Goal: Information Seeking & Learning: Learn about a topic

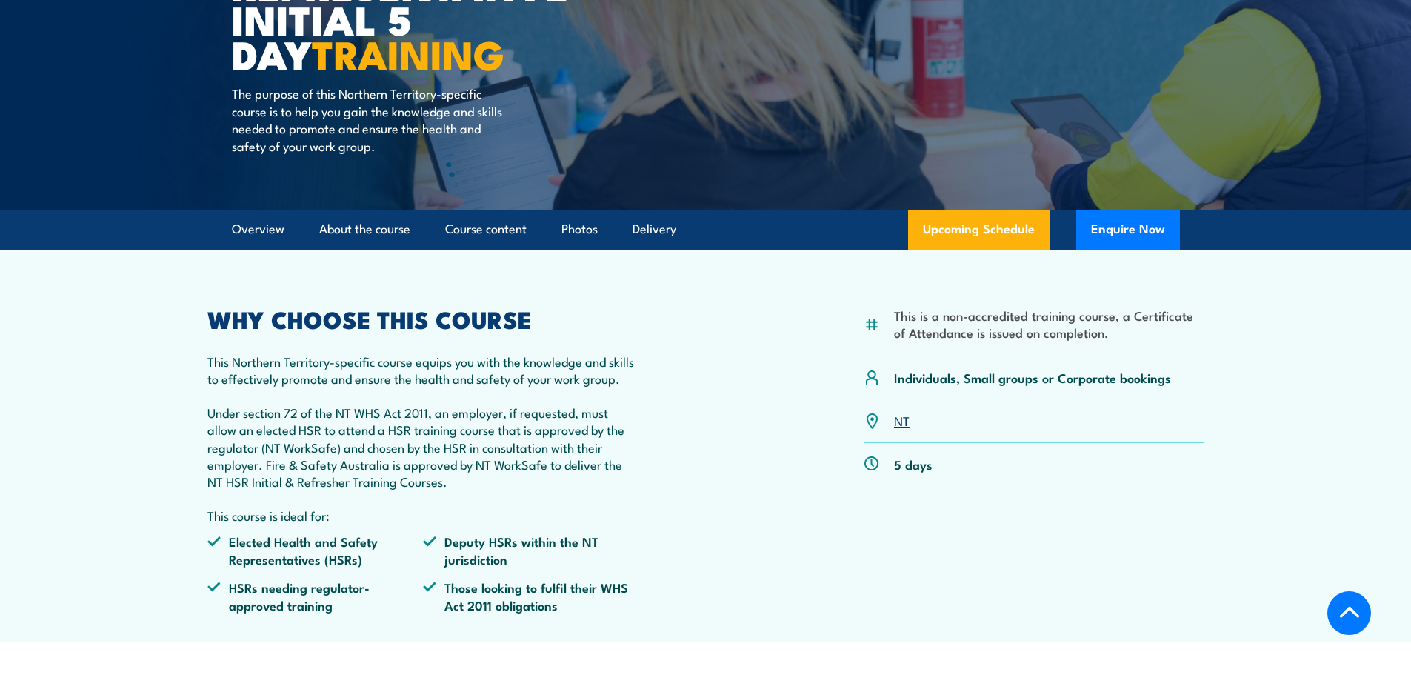
scroll to position [222, 0]
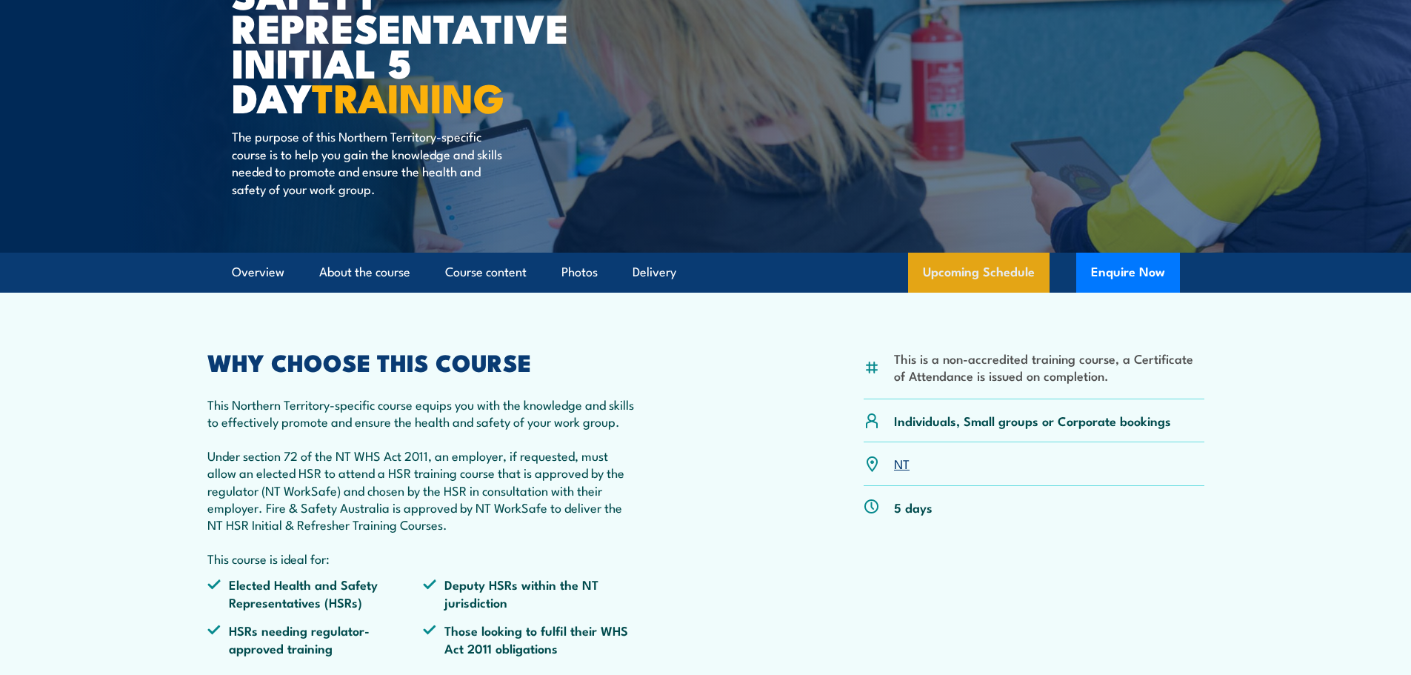
click at [1002, 273] on link "Upcoming Schedule" at bounding box center [978, 273] width 141 height 40
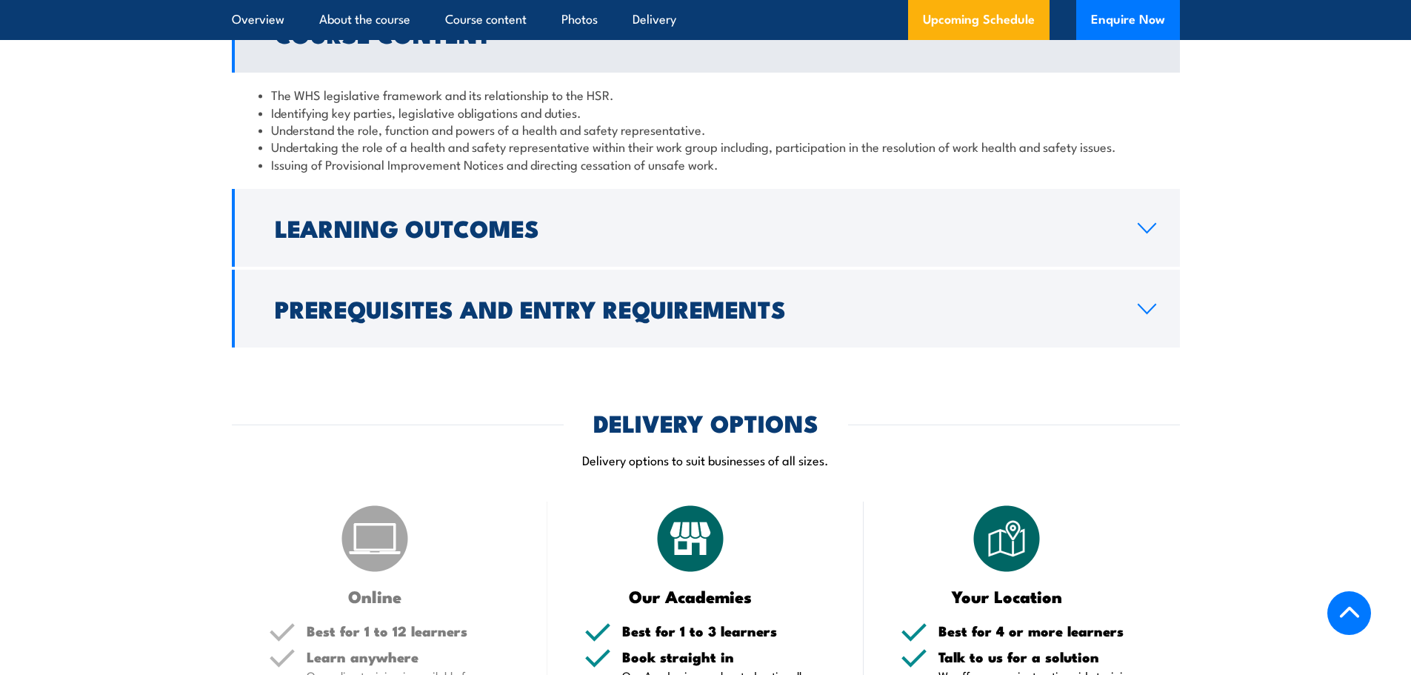
scroll to position [1037, 0]
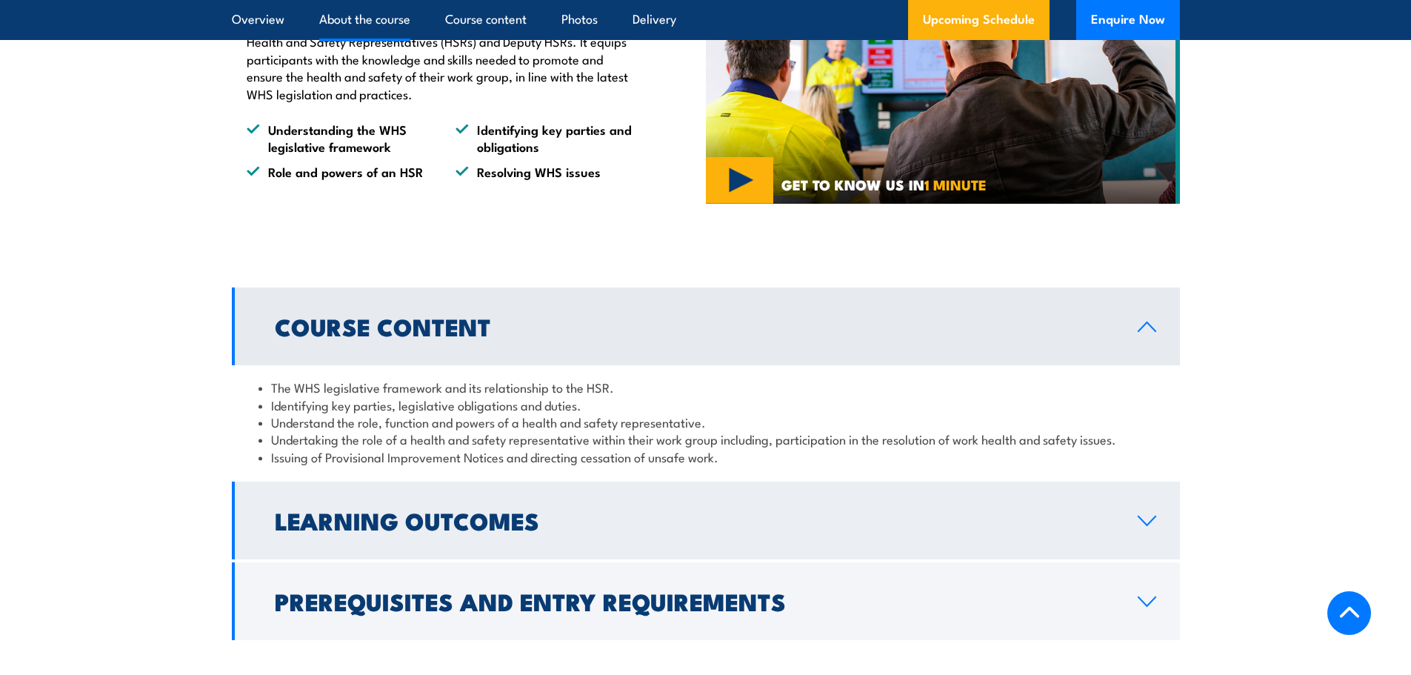
click at [484, 530] on h2 "Learning Outcomes" at bounding box center [694, 520] width 839 height 21
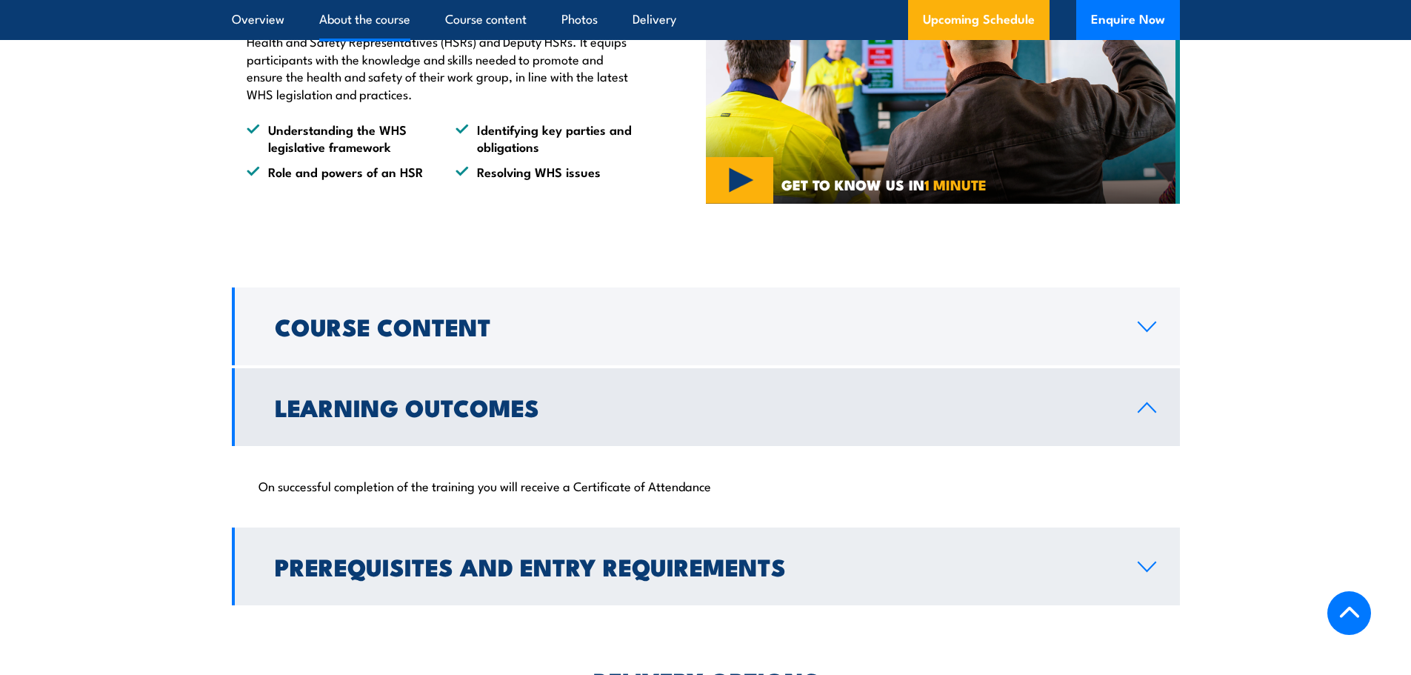
click at [482, 570] on h2 "Prerequisites and Entry Requirements" at bounding box center [694, 566] width 839 height 21
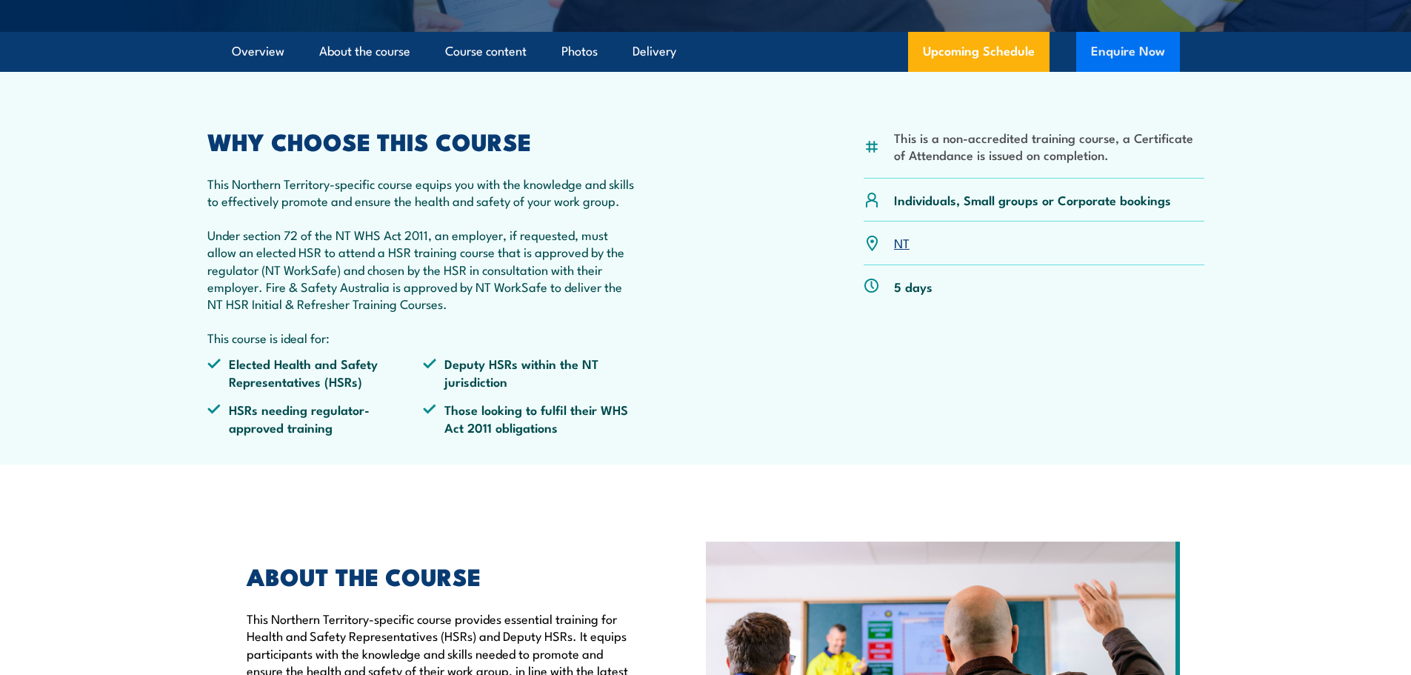
scroll to position [148, 0]
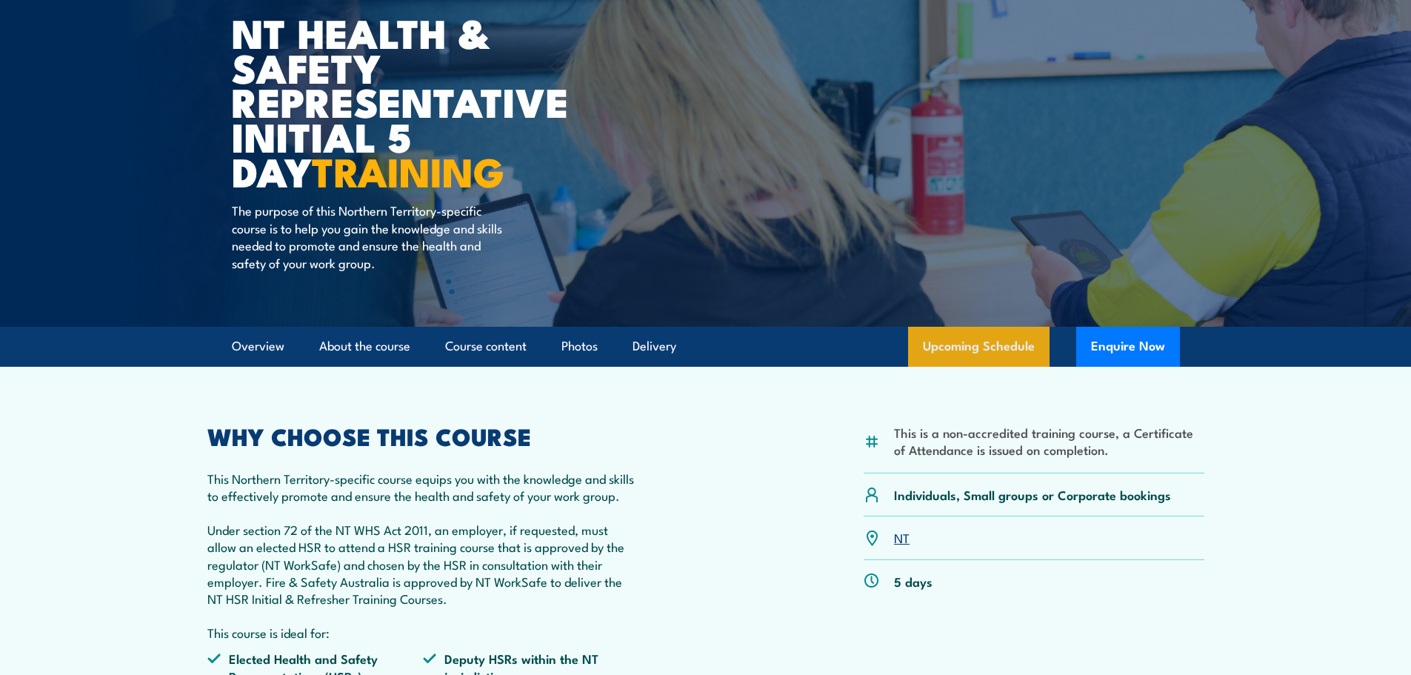
click at [961, 344] on link "Upcoming Schedule" at bounding box center [978, 347] width 141 height 40
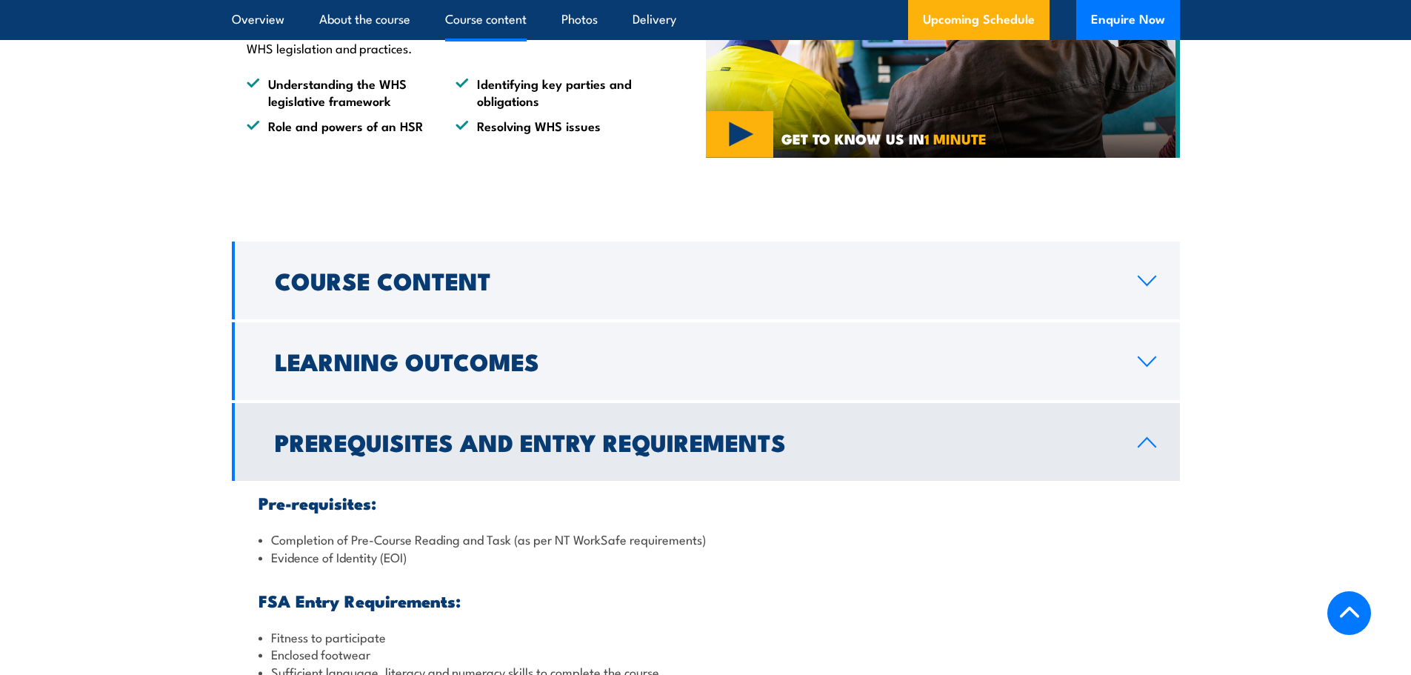
scroll to position [1078, 0]
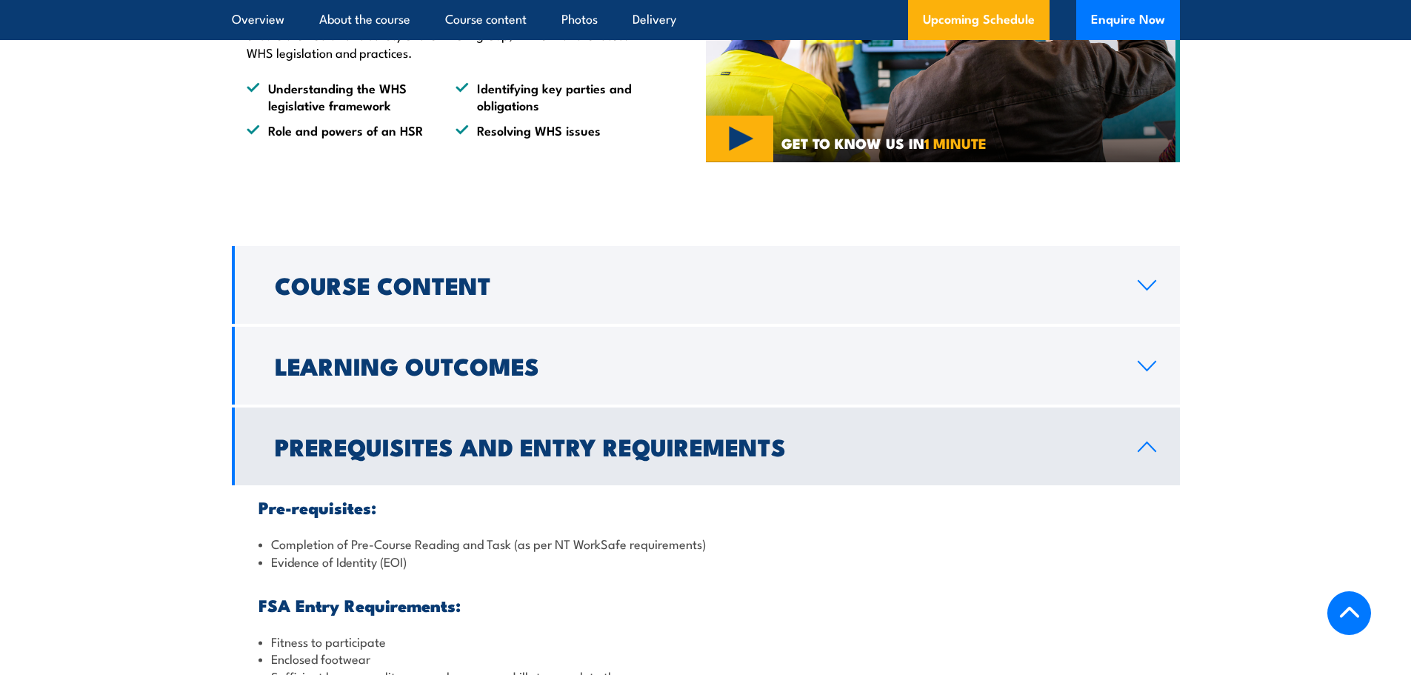
click at [551, 446] on h2 "Prerequisites and Entry Requirements" at bounding box center [694, 446] width 839 height 21
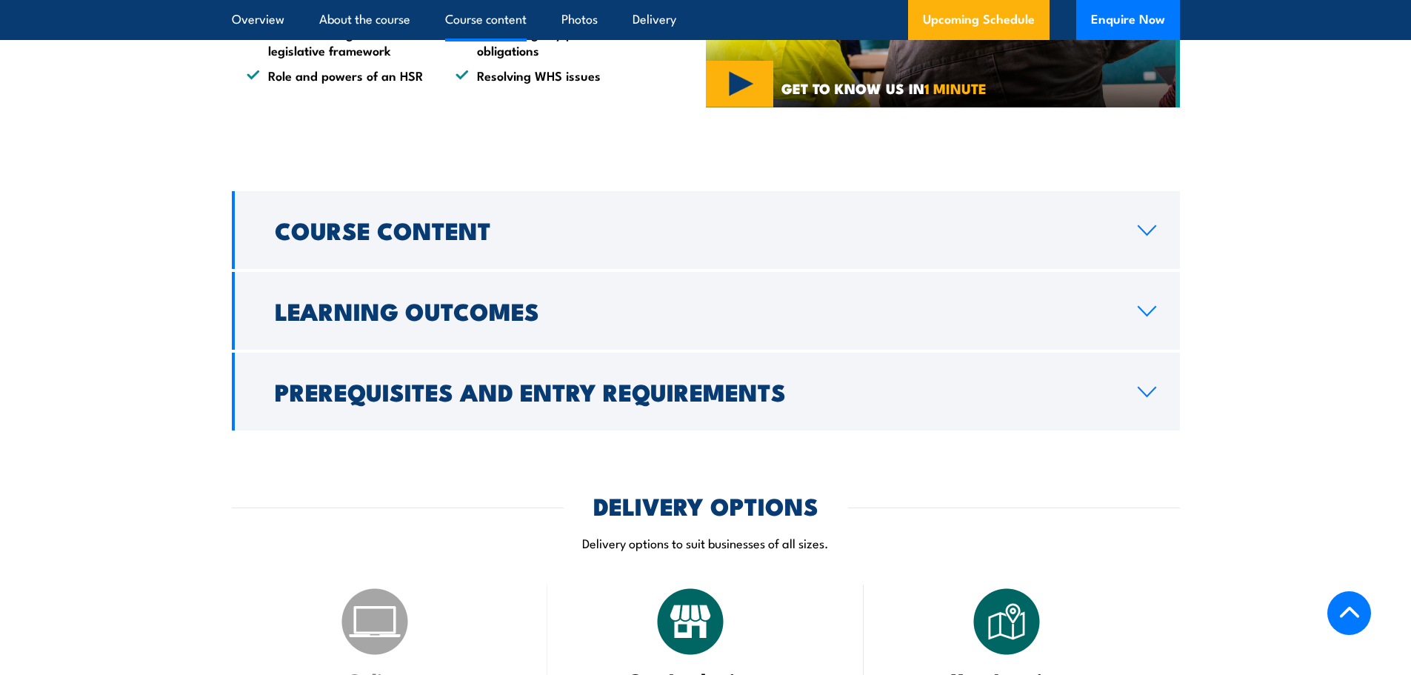
scroll to position [1301, 0]
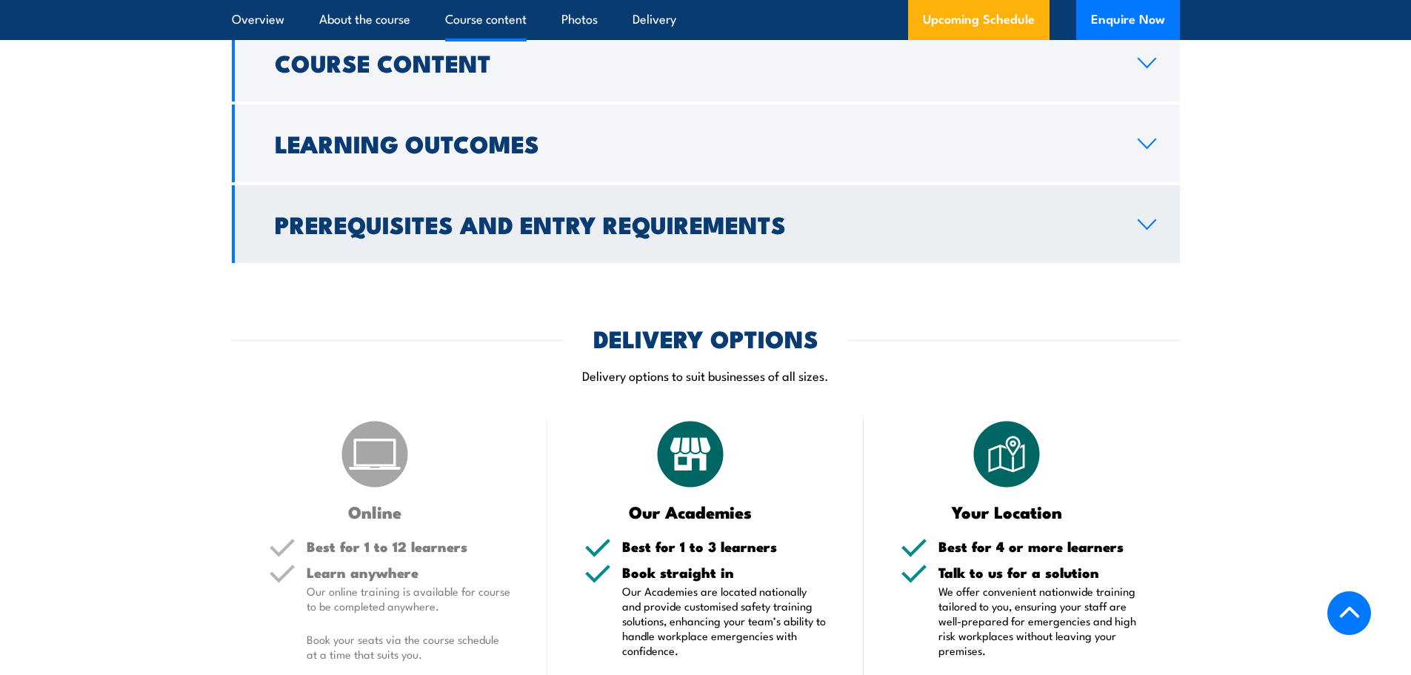
click at [568, 224] on h2 "Prerequisites and Entry Requirements" at bounding box center [694, 223] width 839 height 21
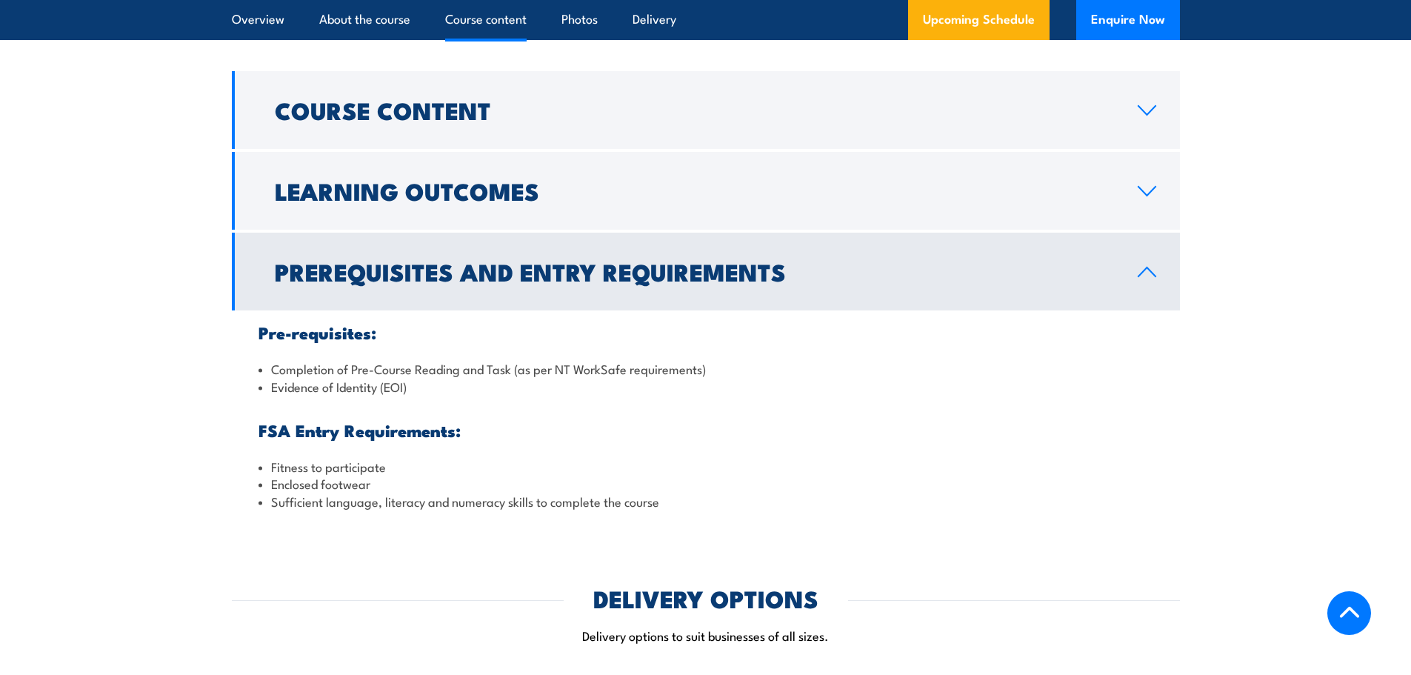
scroll to position [1153, 0]
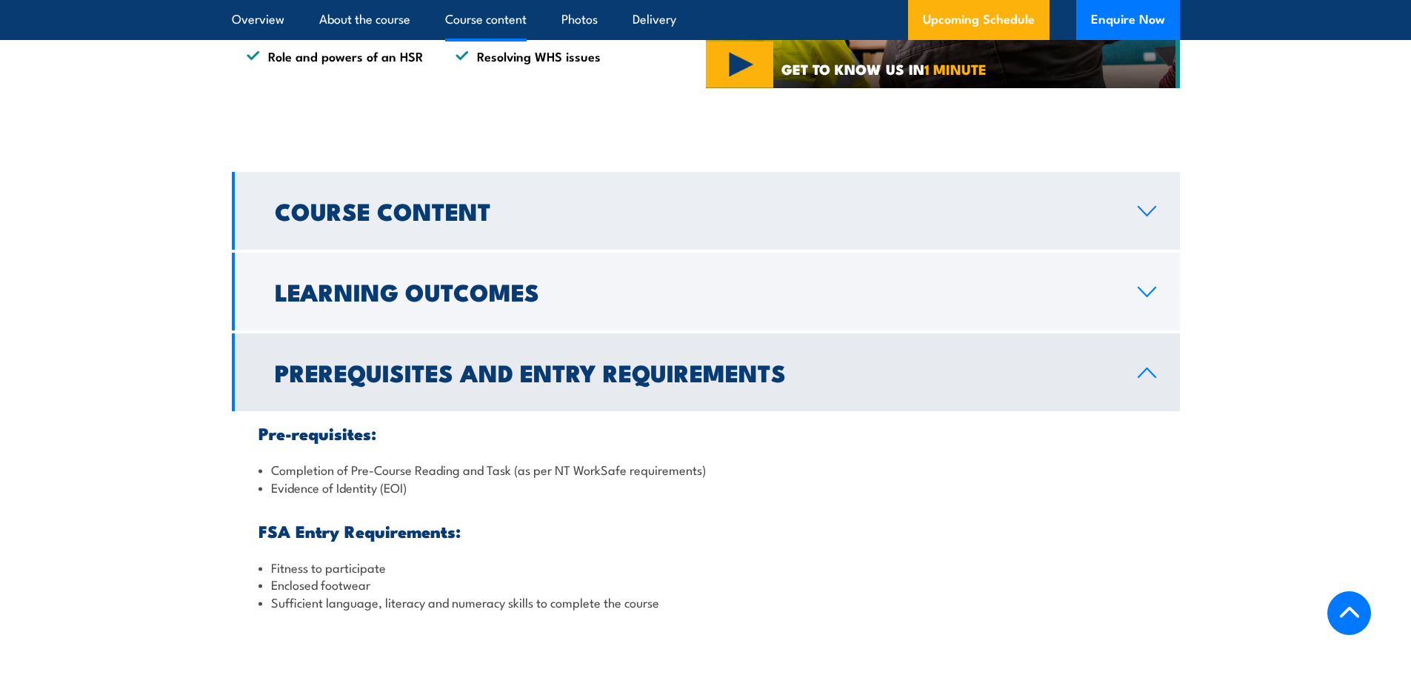
click at [461, 213] on h2 "Course Content" at bounding box center [694, 210] width 839 height 21
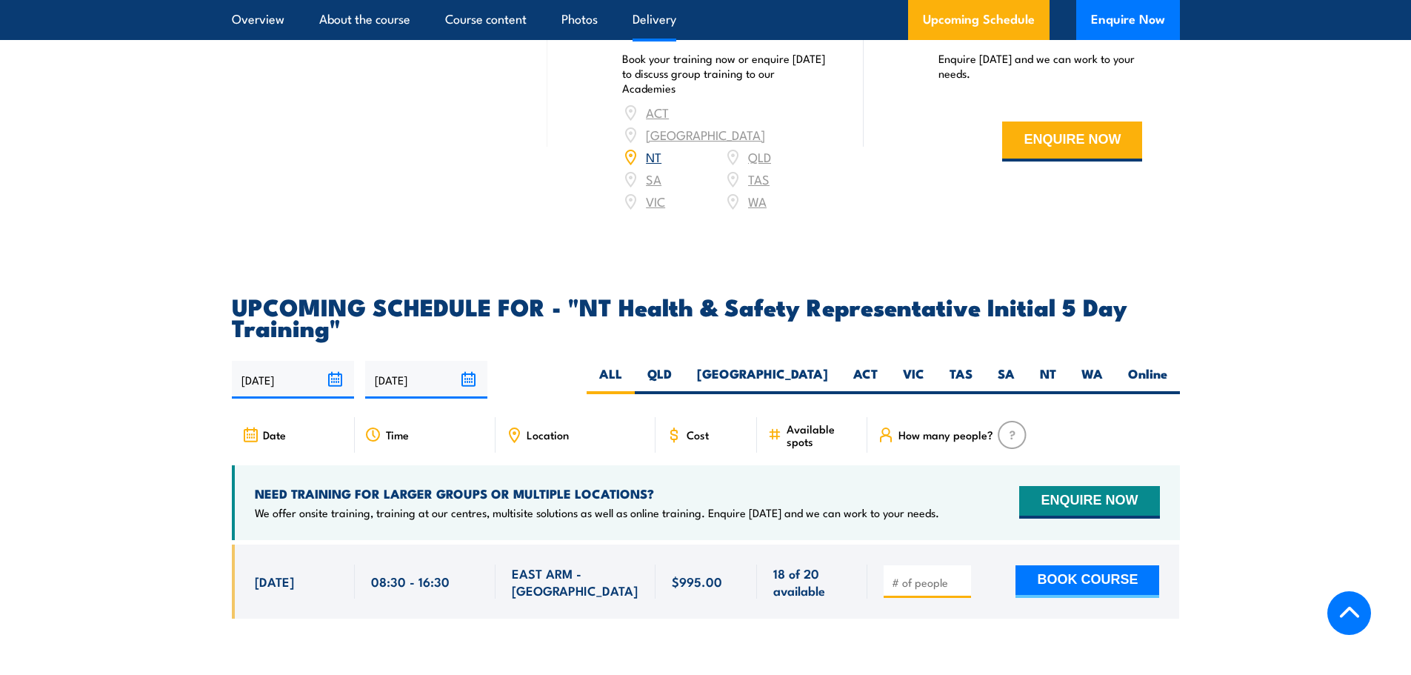
scroll to position [2041, 0]
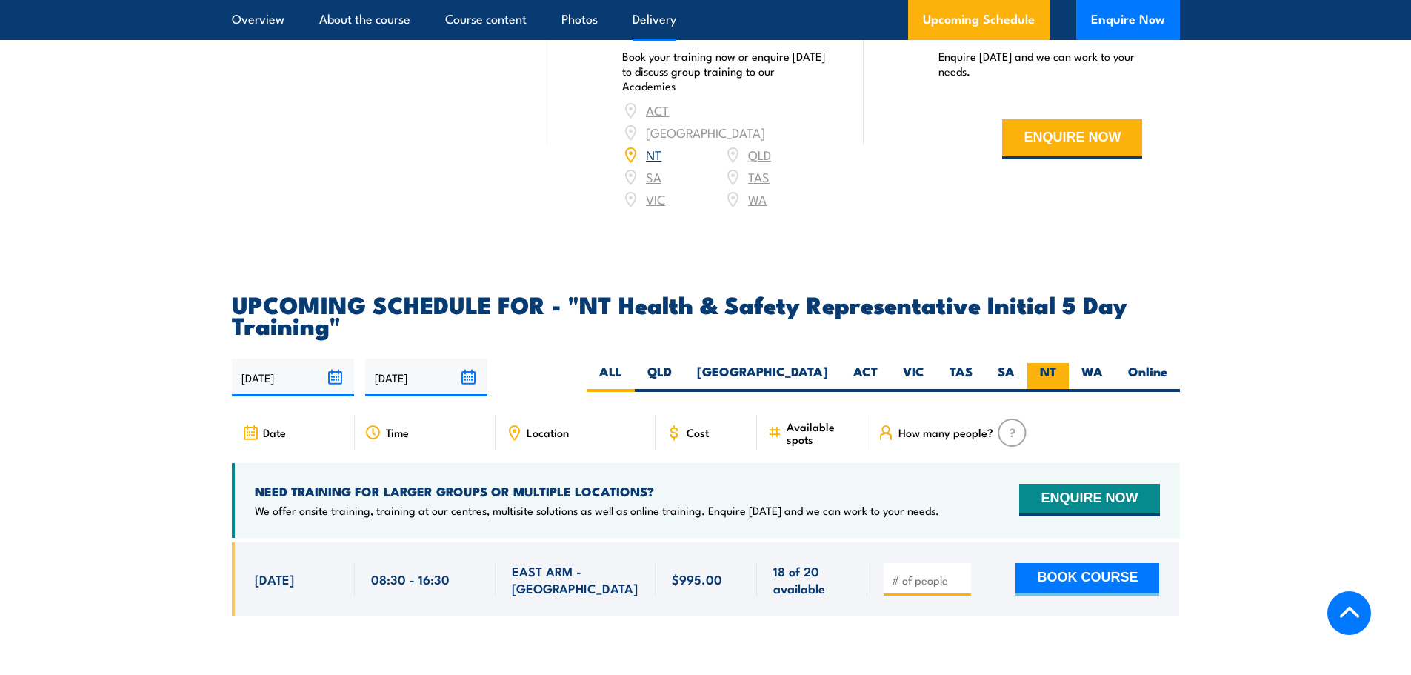
click at [1046, 363] on label "NT" at bounding box center [1047, 377] width 41 height 29
click at [1056, 363] on input "NT" at bounding box center [1061, 368] width 10 height 10
radio input "true"
